Goal: Task Accomplishment & Management: Manage account settings

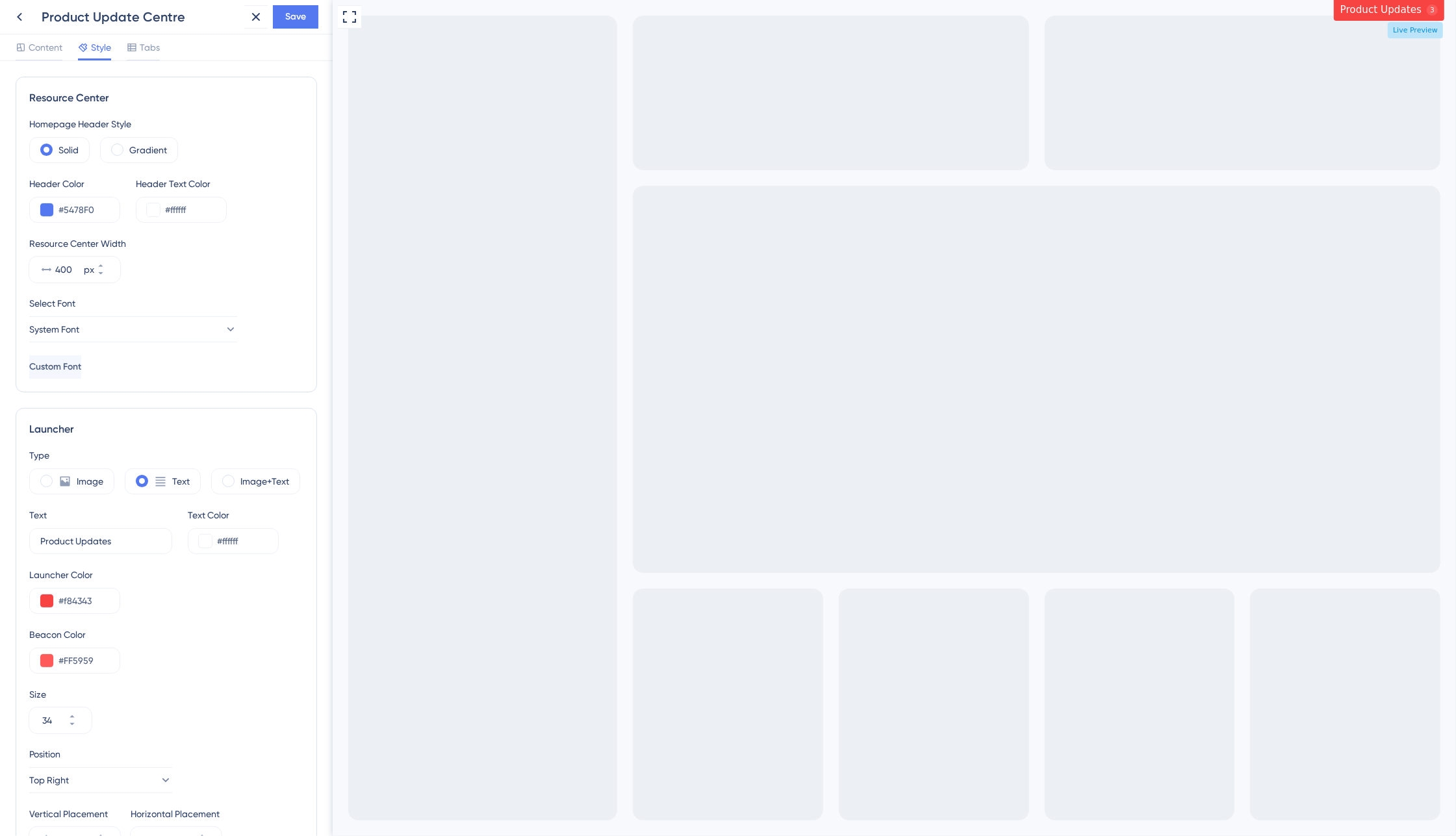
scroll to position [96, 0]
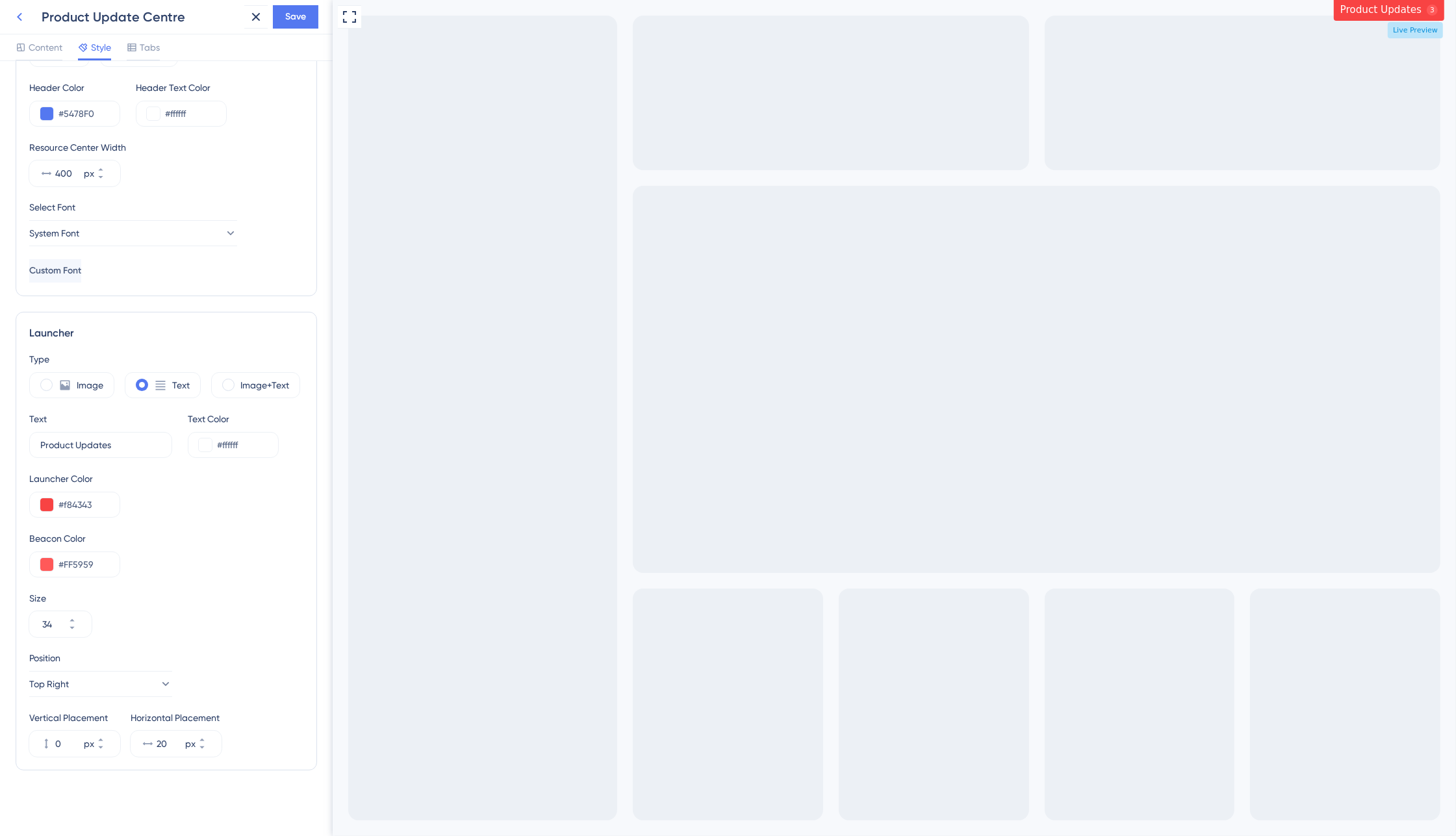
click at [13, 16] on icon at bounding box center [19, 16] width 15 height 15
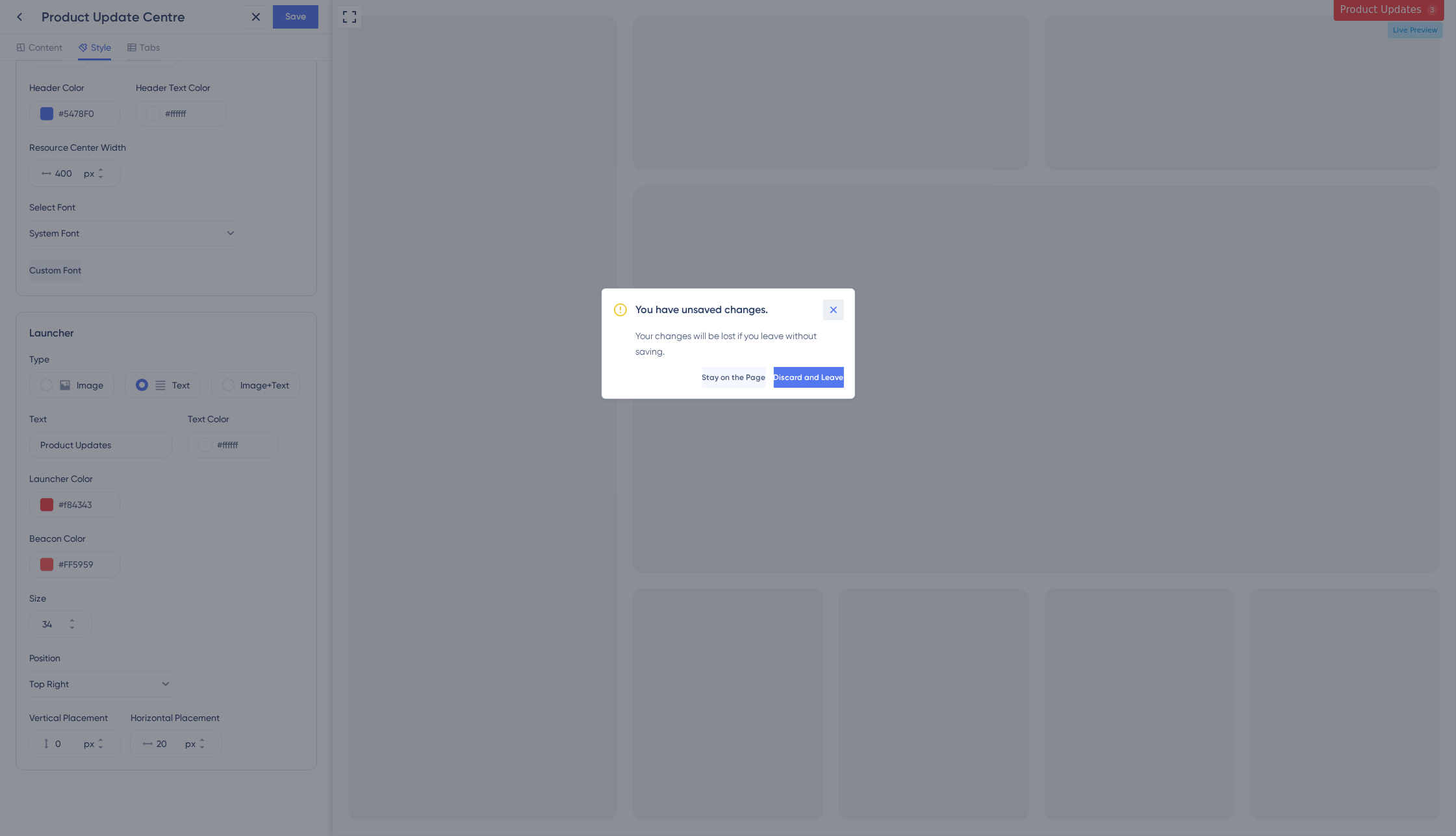
click at [832, 313] on icon at bounding box center [834, 310] width 13 height 13
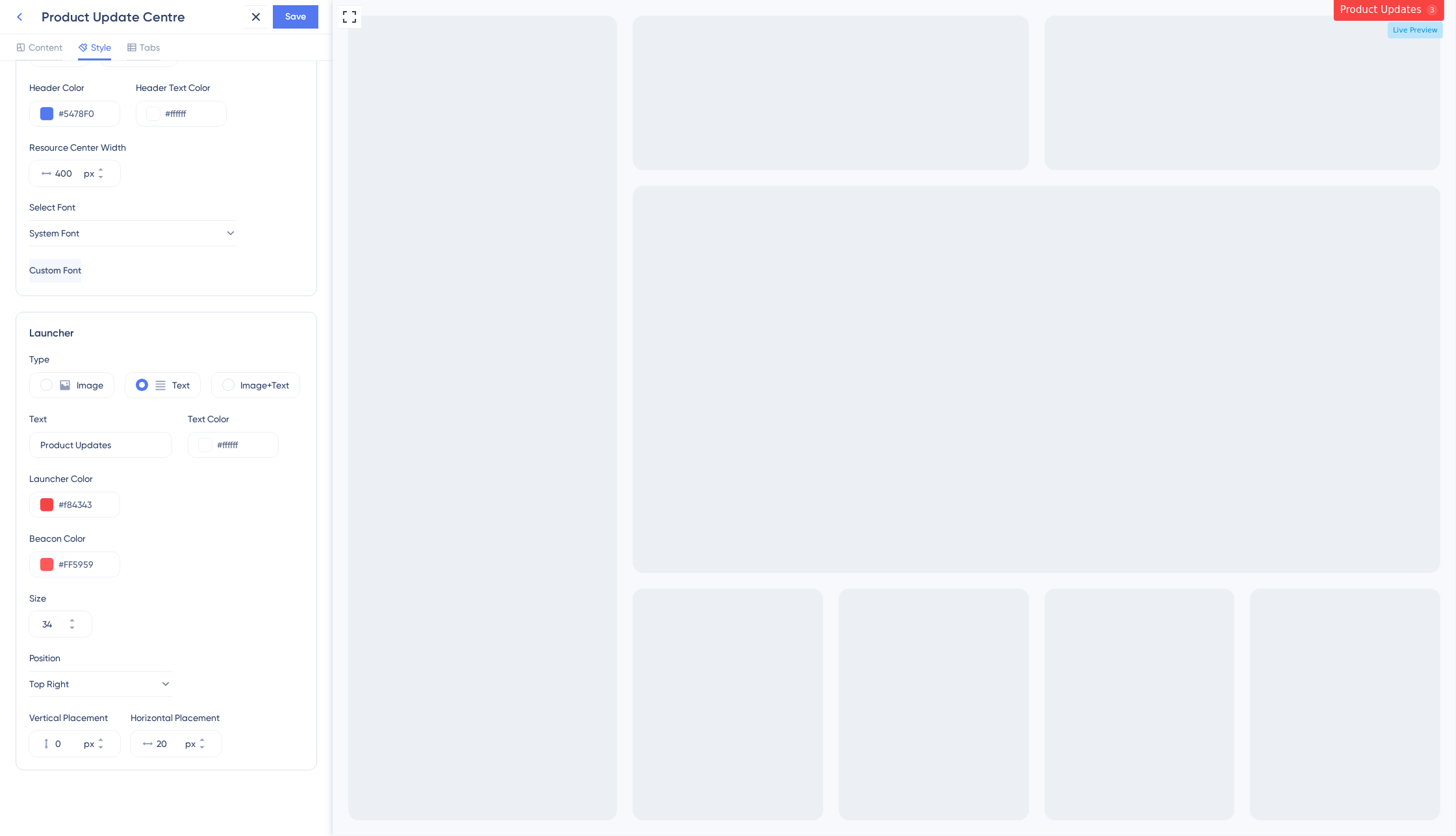
click at [20, 19] on icon at bounding box center [19, 17] width 5 height 8
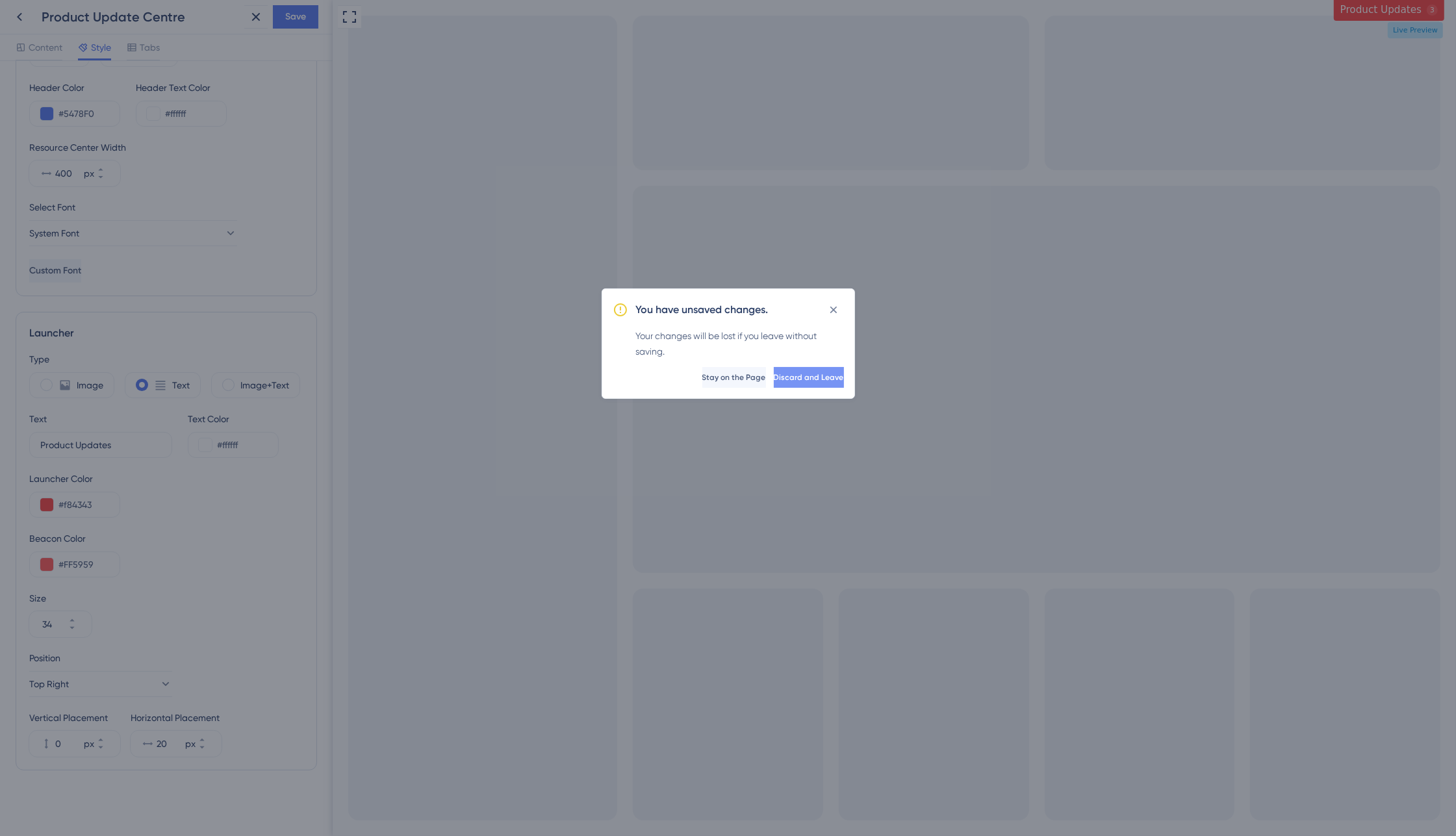
click at [774, 375] on span "Discard and Leave" at bounding box center [809, 378] width 70 height 10
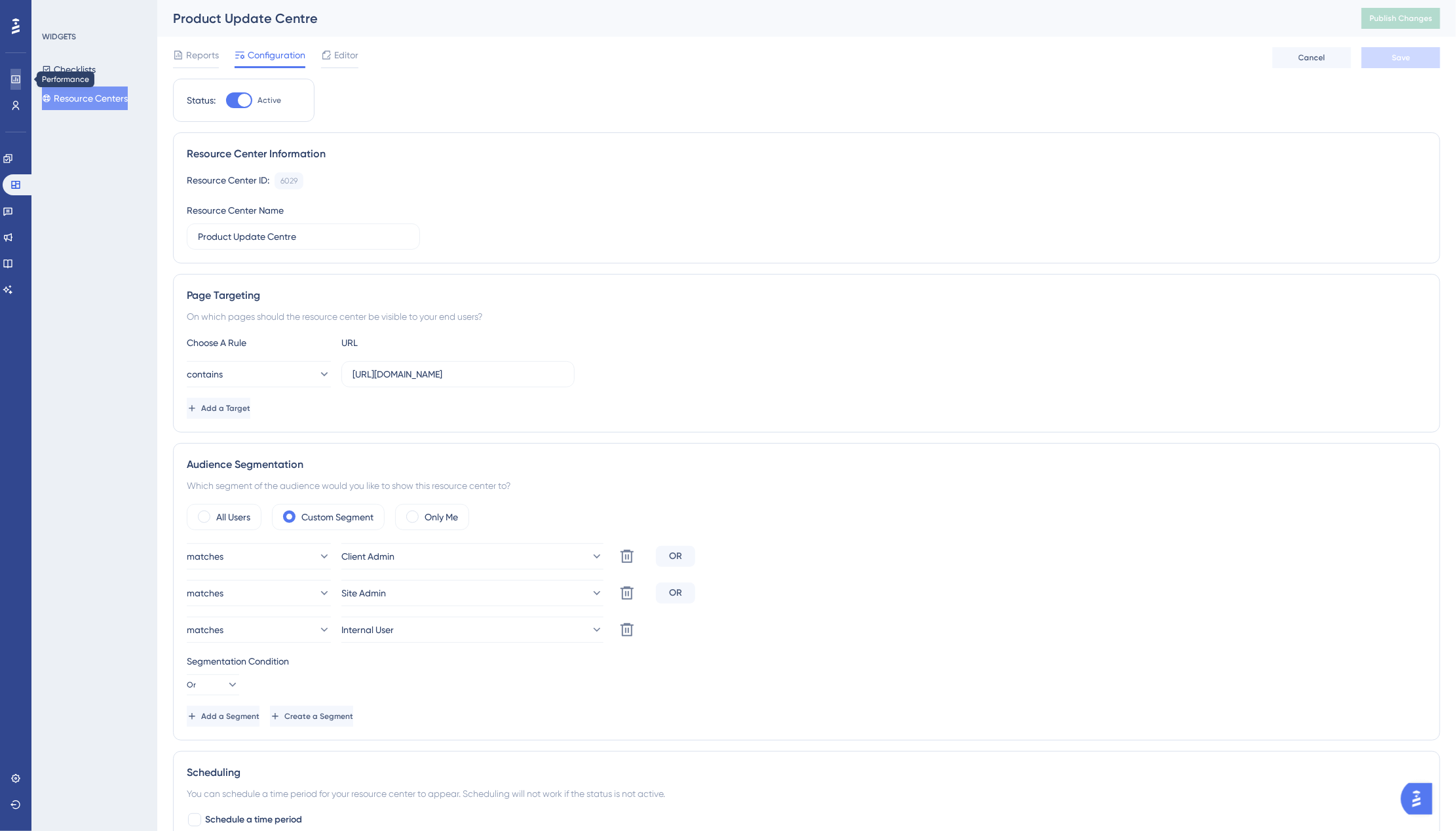
click at [17, 77] on icon at bounding box center [16, 79] width 10 height 10
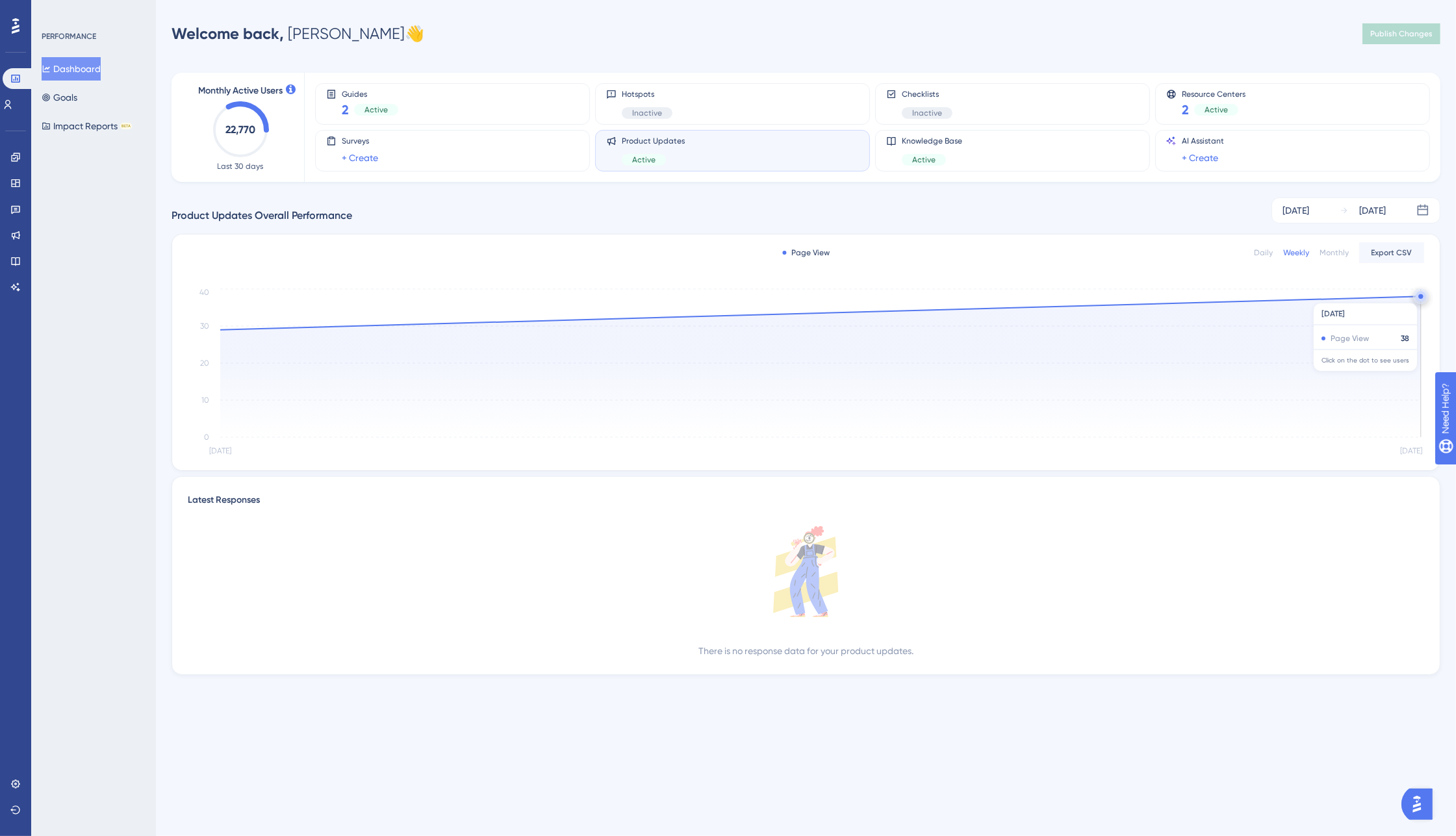
click at [1418, 297] on circle at bounding box center [1421, 297] width 4 height 4
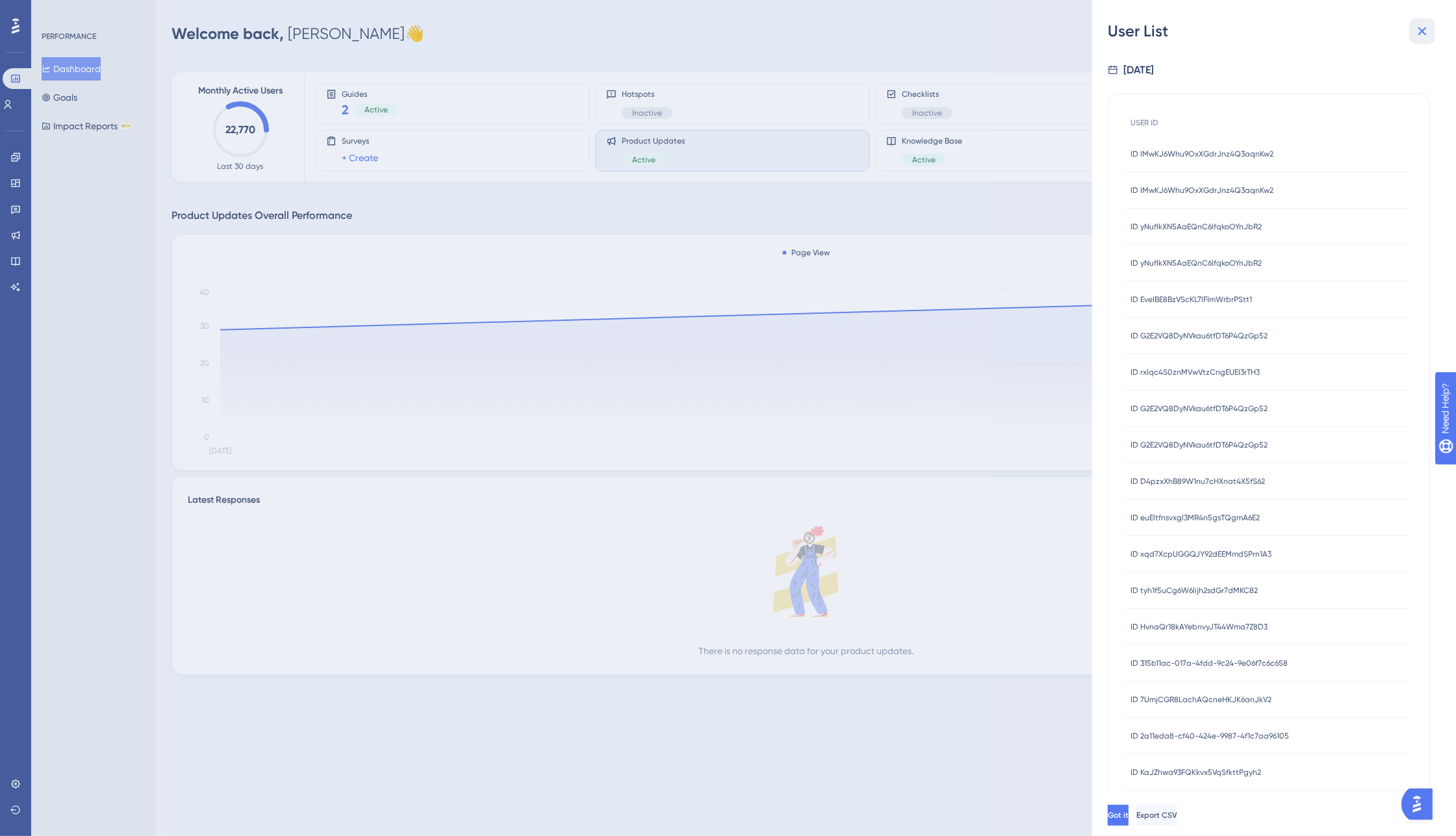
click at [1418, 36] on icon at bounding box center [1422, 31] width 15 height 15
